Goal: Task Accomplishment & Management: Manage account settings

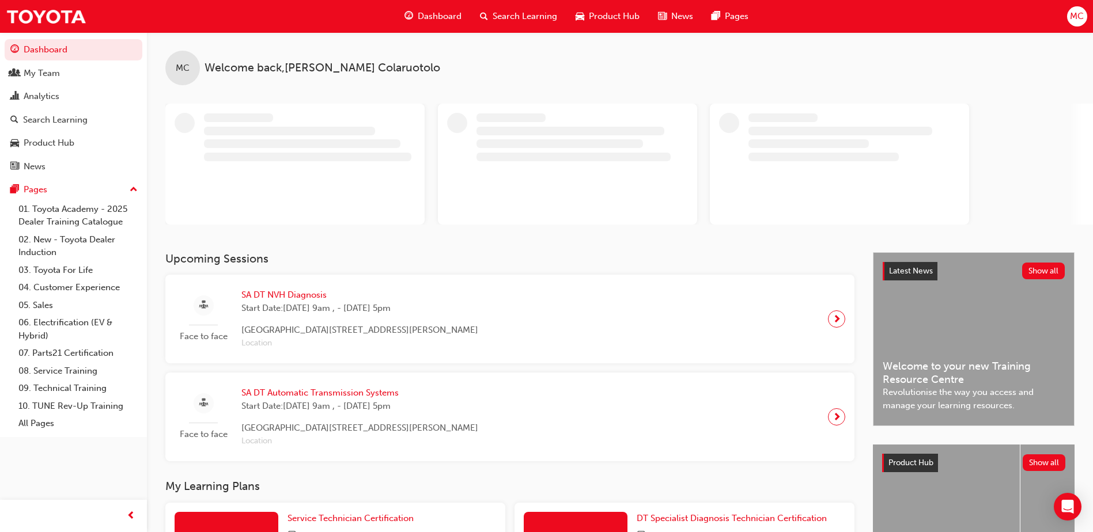
click at [1074, 17] on span "MC" at bounding box center [1077, 16] width 14 height 13
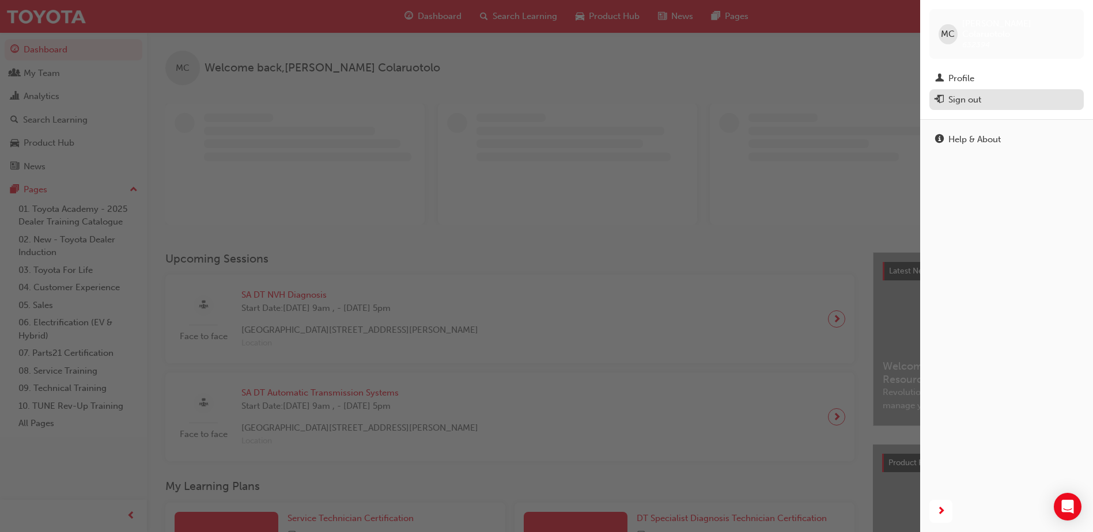
click at [966, 94] on div "Sign out" at bounding box center [964, 99] width 33 height 13
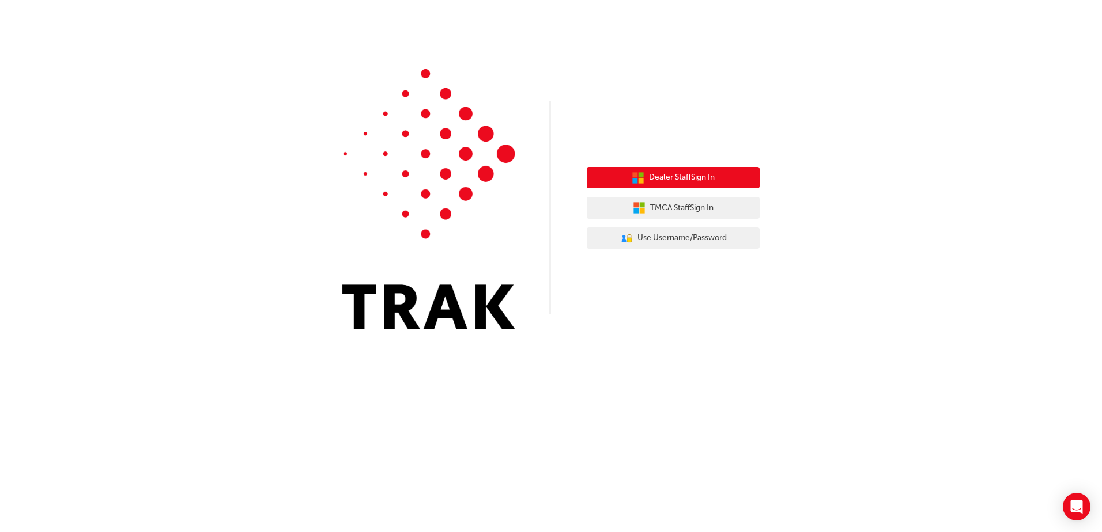
click at [649, 179] on span "Dealer Staff Sign In" at bounding box center [682, 177] width 66 height 13
